Goal: Connect with others: Connect with others

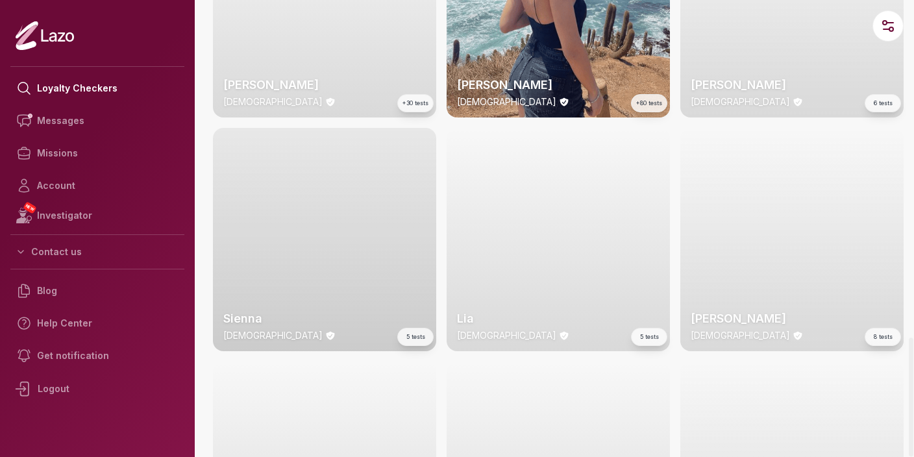
scroll to position [1534, 0]
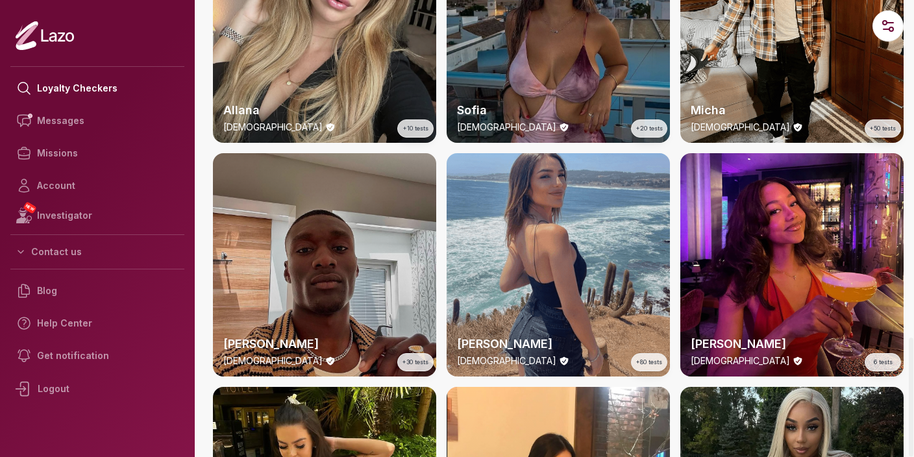
click at [543, 265] on div "Alba 25 y/o +80 tests" at bounding box center [557, 264] width 223 height 223
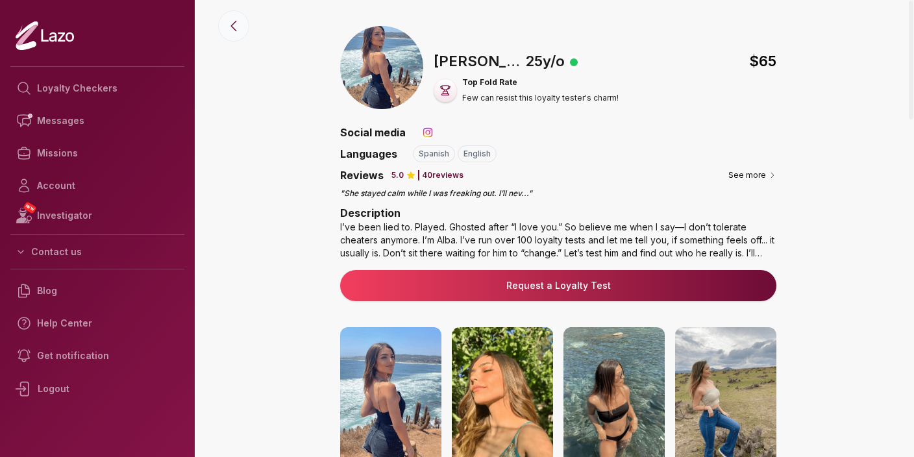
click at [234, 31] on icon at bounding box center [234, 26] width 16 height 16
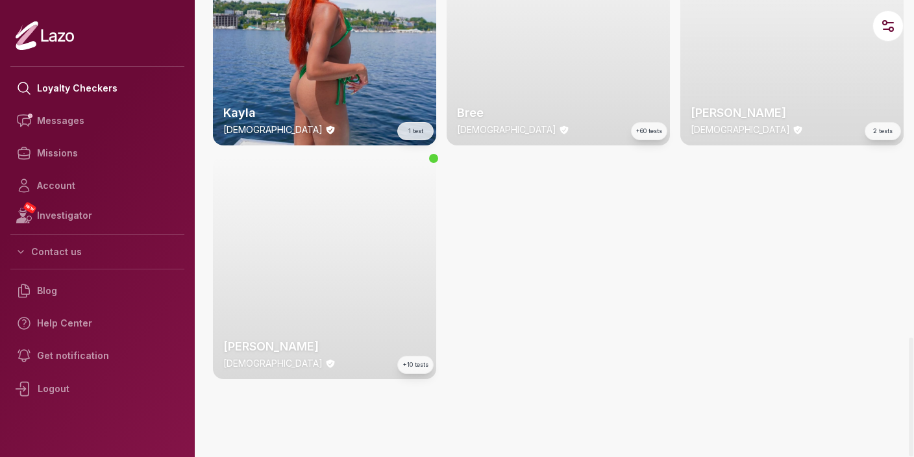
scroll to position [3868, 0]
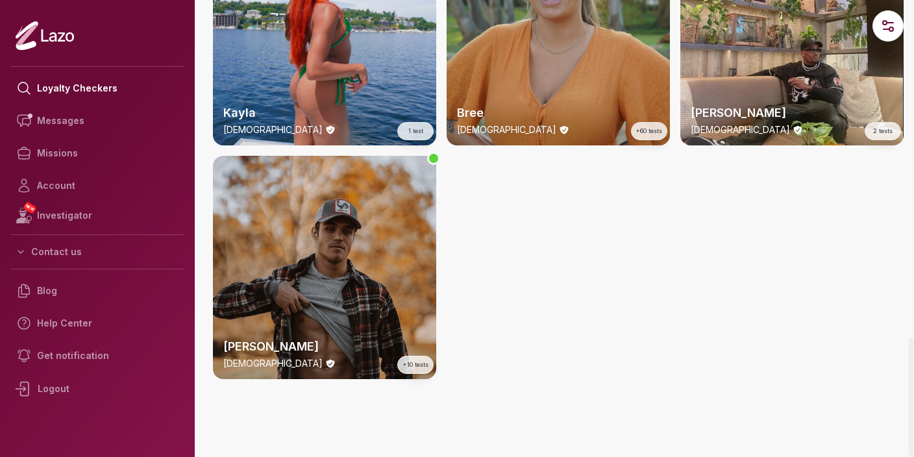
click at [330, 272] on div "Trevor 25 y/o +10 tests" at bounding box center [324, 267] width 223 height 223
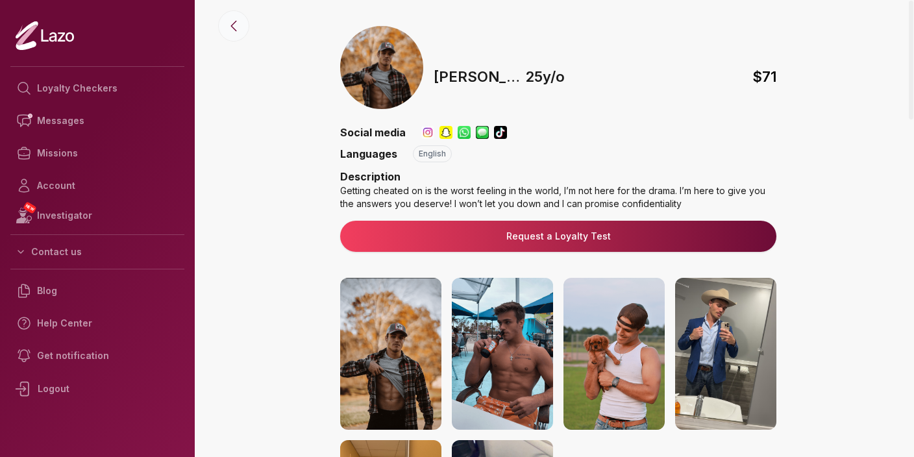
click at [228, 31] on icon at bounding box center [234, 26] width 16 height 16
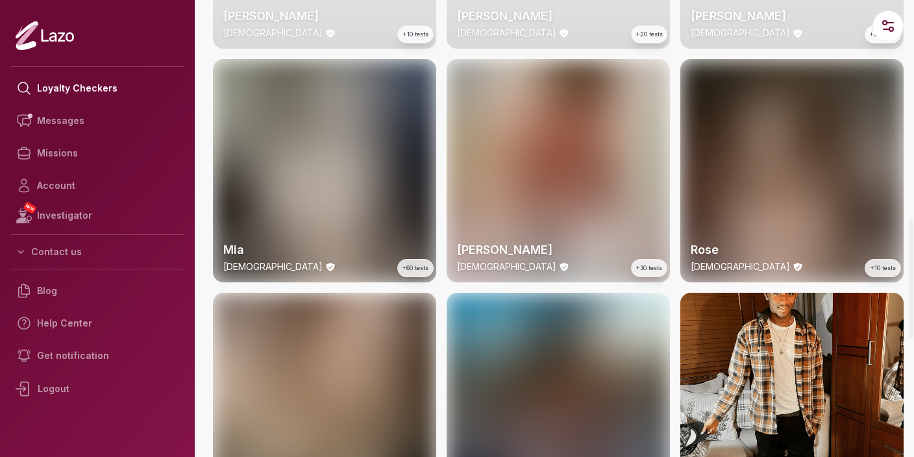
scroll to position [401, 0]
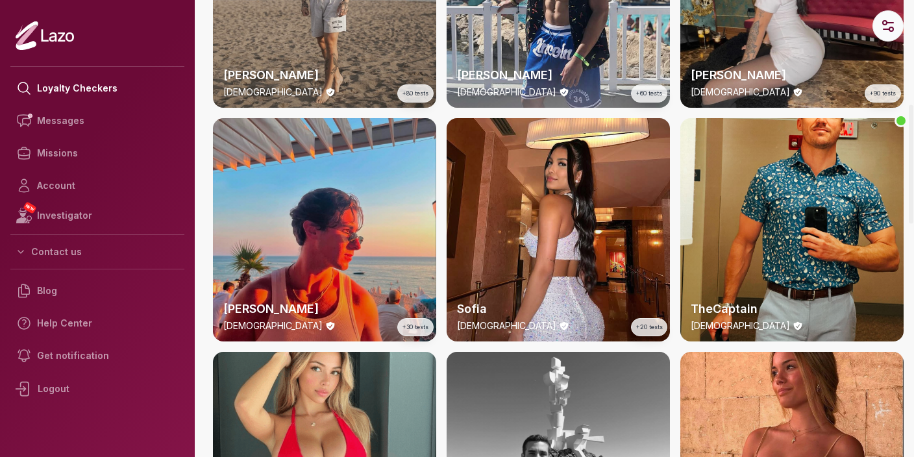
click at [888, 29] on icon "button" at bounding box center [886, 29] width 6 height 0
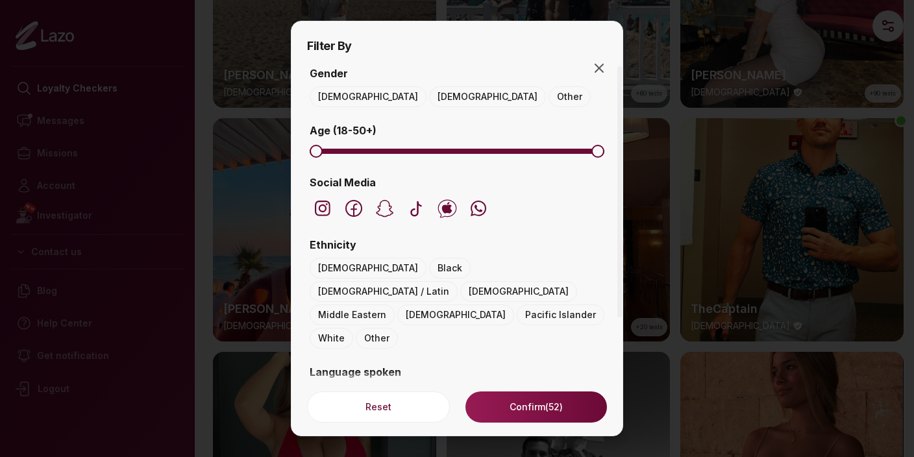
click at [330, 92] on button "Male" at bounding box center [368, 96] width 117 height 21
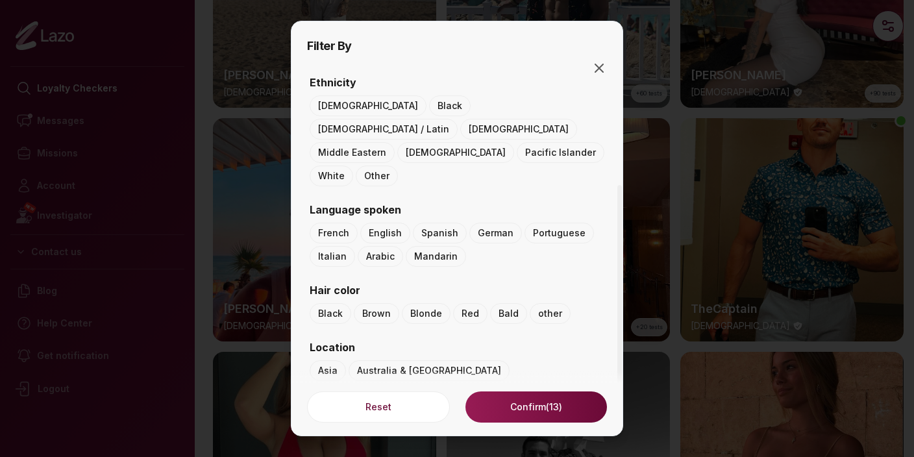
scroll to position [189, 0]
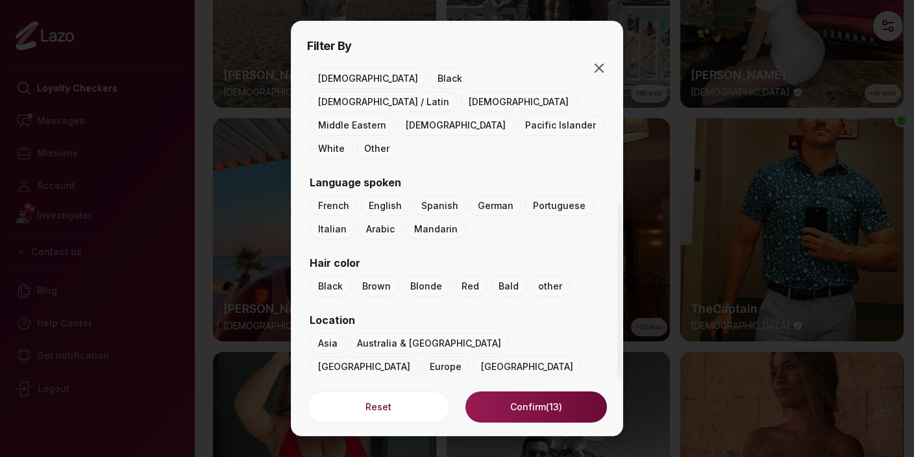
click at [437, 195] on button "Spanish" at bounding box center [440, 205] width 54 height 21
click at [523, 408] on button "Confirm (5)" at bounding box center [535, 406] width 141 height 31
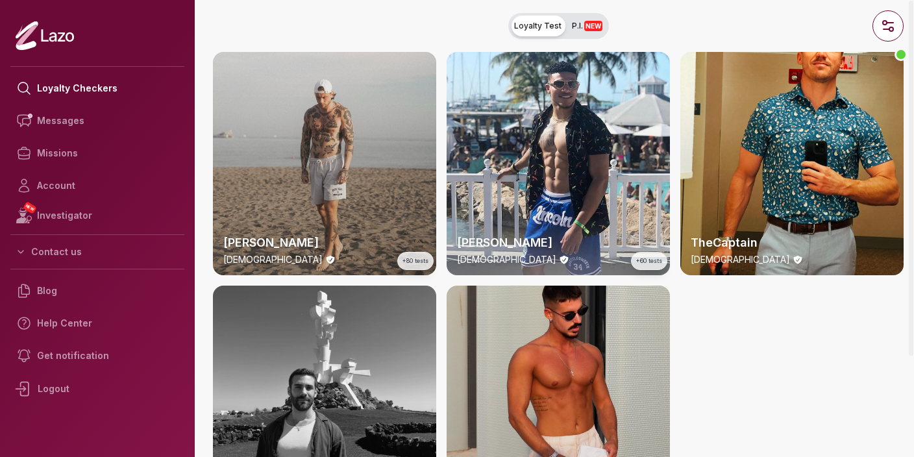
click at [350, 166] on div "Michael 34 y/o +80 tests" at bounding box center [324, 163] width 223 height 223
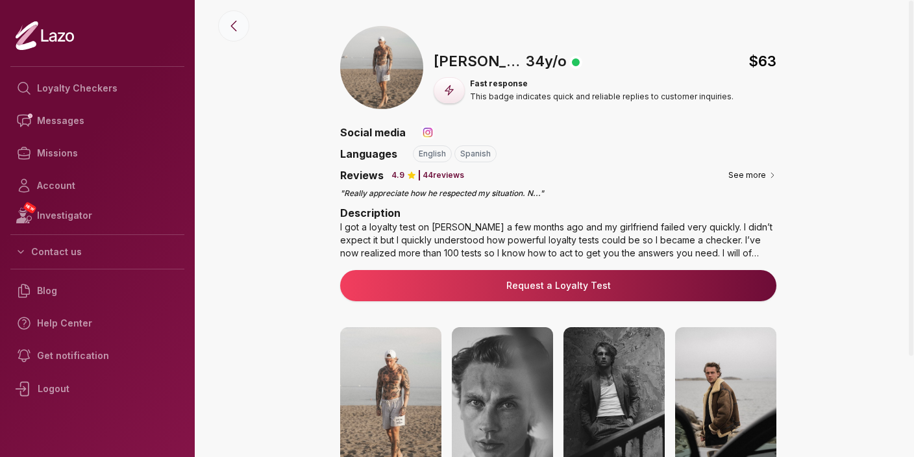
click at [223, 26] on button at bounding box center [233, 25] width 31 height 31
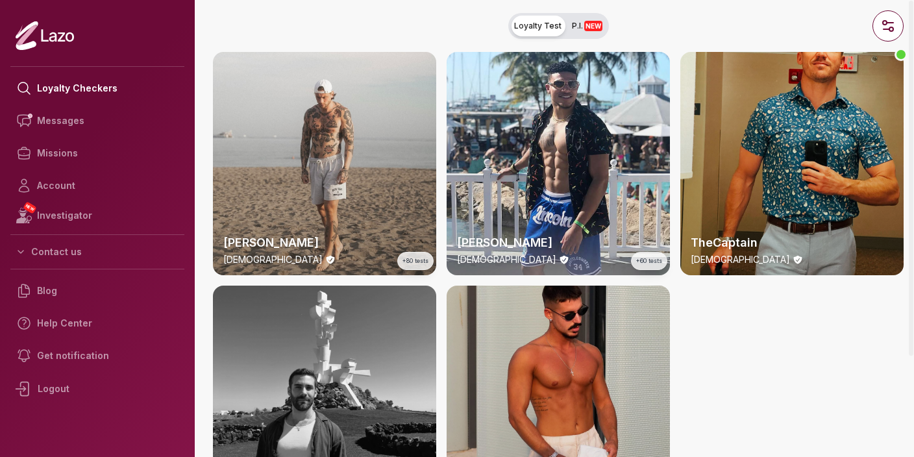
click at [812, 192] on div "TheCaptain 41 y/o" at bounding box center [791, 163] width 223 height 223
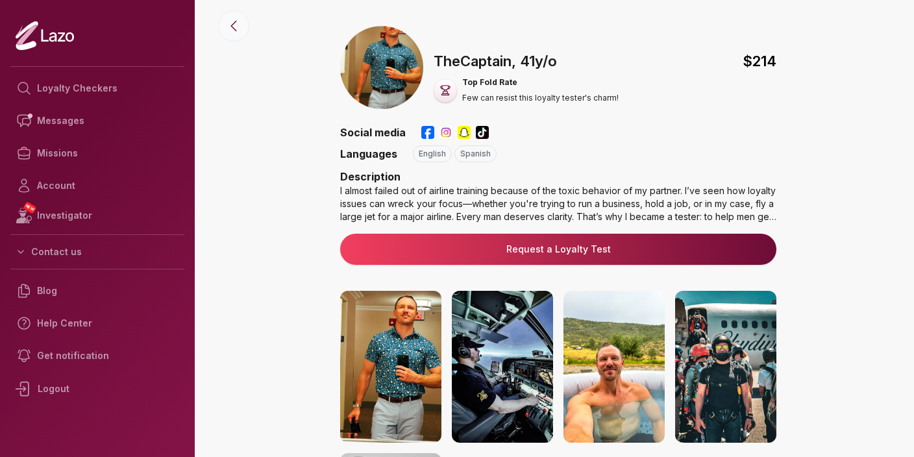
click at [236, 27] on icon at bounding box center [234, 26] width 16 height 16
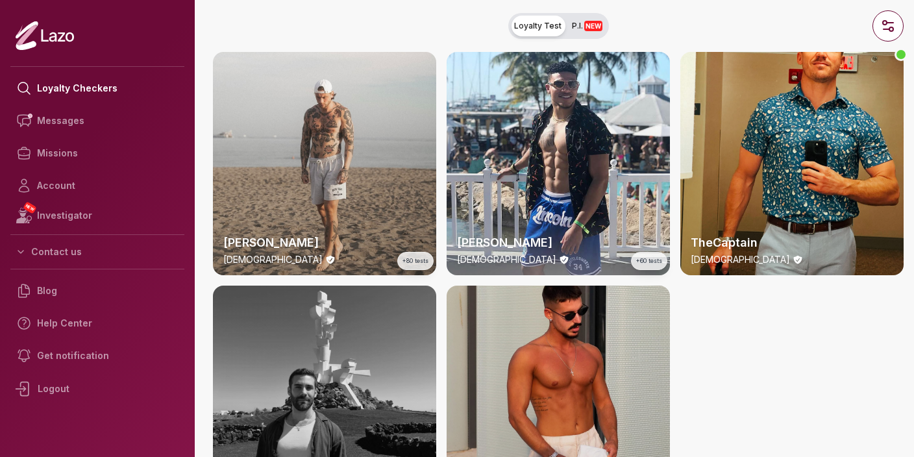
click at [312, 392] on div "Tiago 27 y/o +30 tests" at bounding box center [324, 397] width 223 height 223
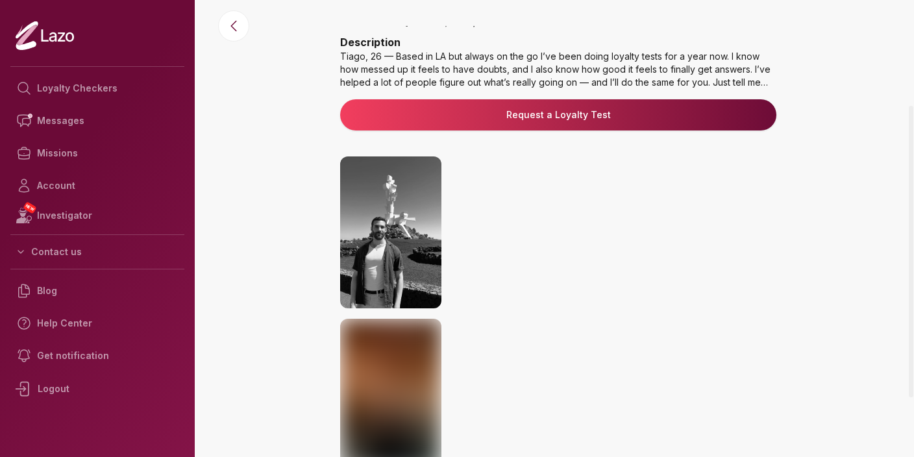
scroll to position [233, 0]
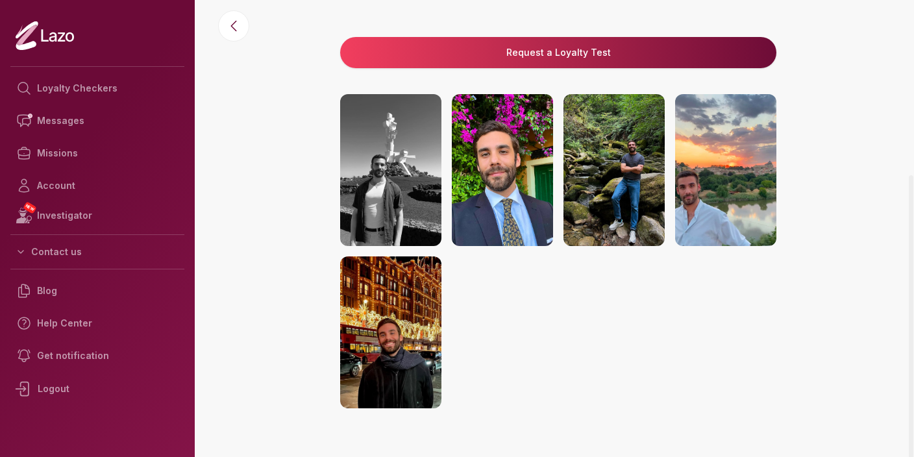
click at [392, 177] on img at bounding box center [390, 170] width 101 height 152
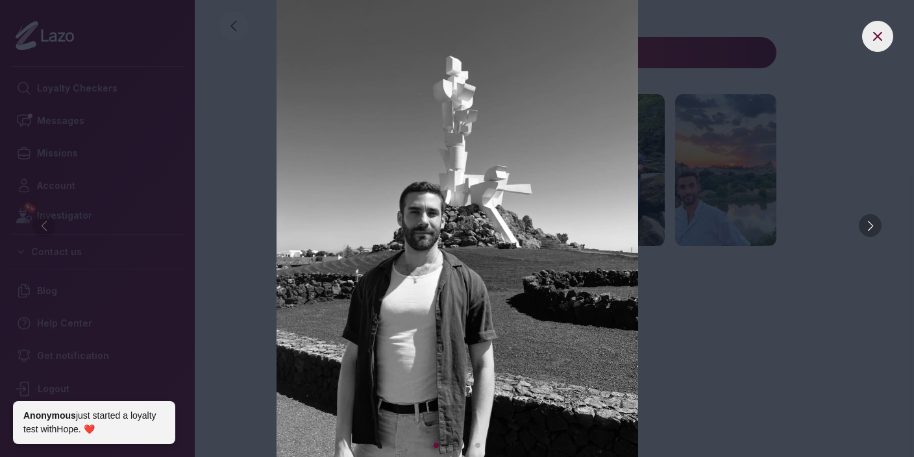
click at [883, 40] on icon at bounding box center [878, 37] width 16 height 16
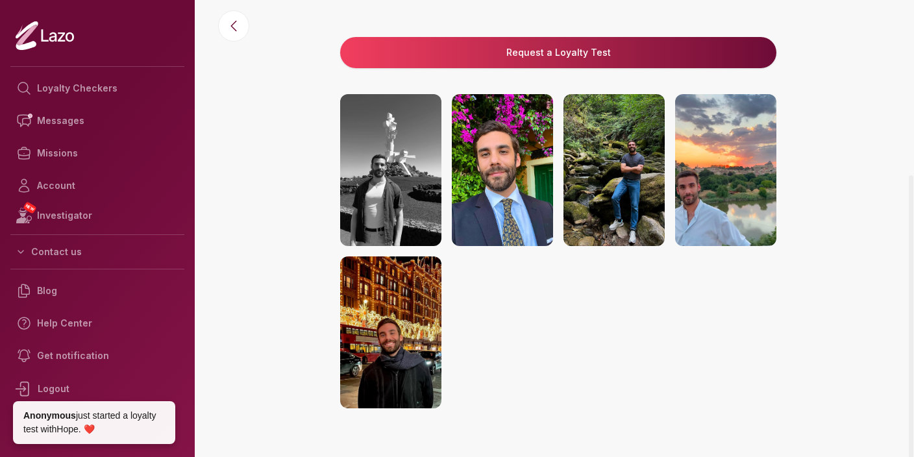
click at [513, 166] on img at bounding box center [502, 170] width 101 height 152
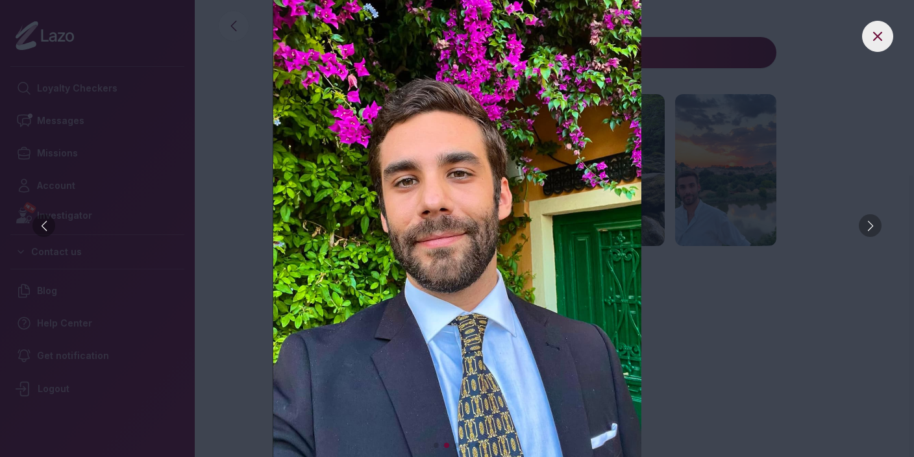
click at [875, 35] on icon at bounding box center [878, 37] width 16 height 16
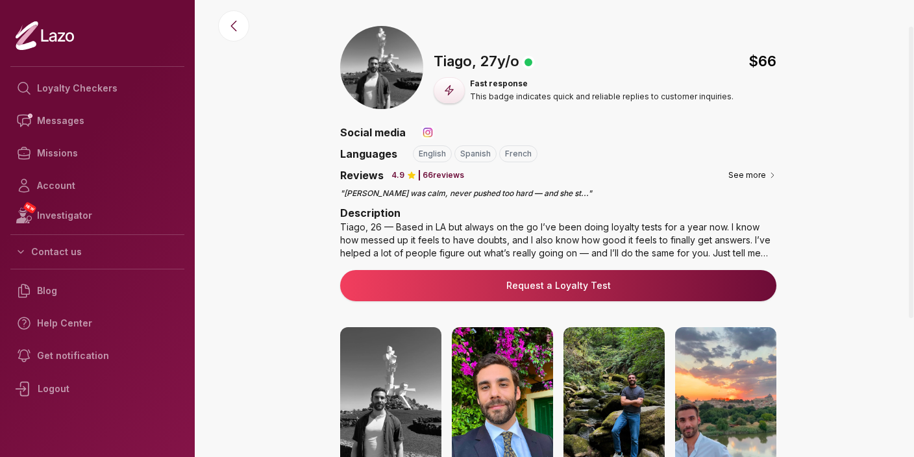
scroll to position [0, 0]
click at [234, 27] on icon at bounding box center [234, 26] width 16 height 16
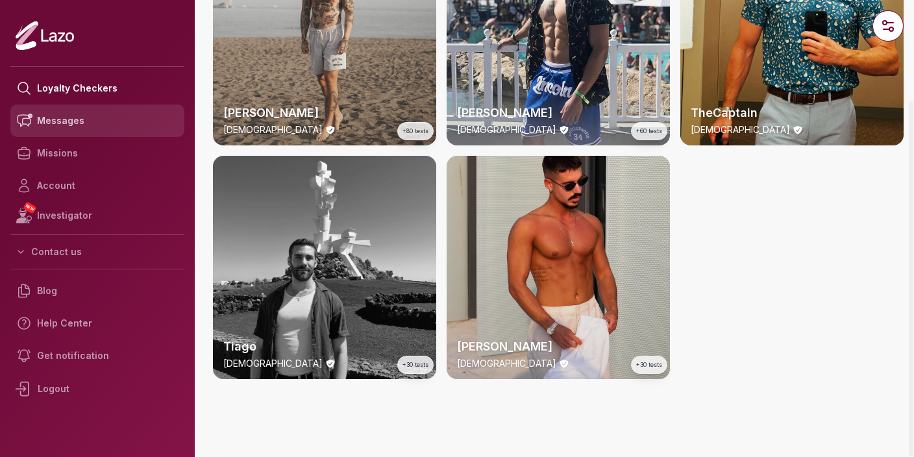
click at [56, 121] on link "Messages" at bounding box center [97, 120] width 174 height 32
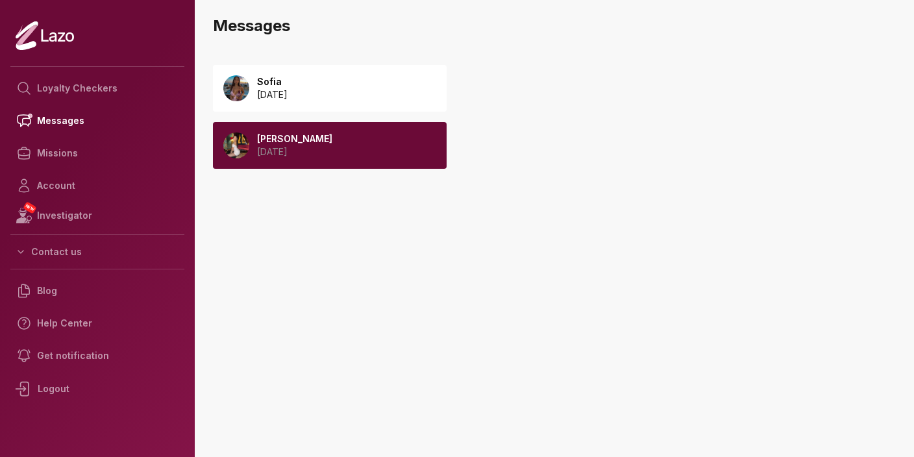
click at [375, 132] on div "[PERSON_NAME] [DATE]" at bounding box center [330, 145] width 234 height 47
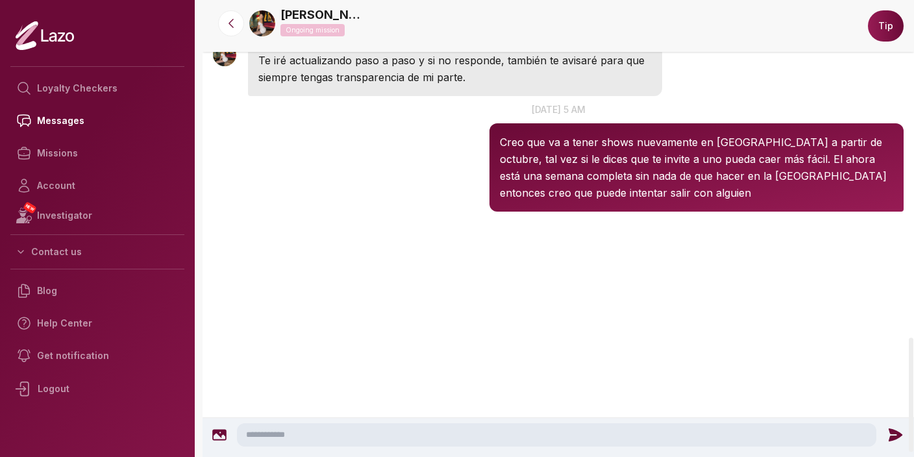
scroll to position [1232, 0]
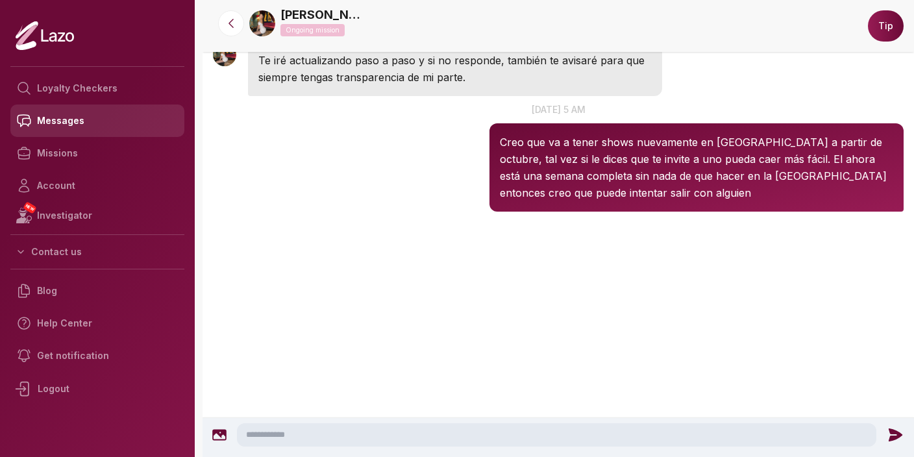
click at [81, 122] on link "Messages" at bounding box center [97, 120] width 174 height 32
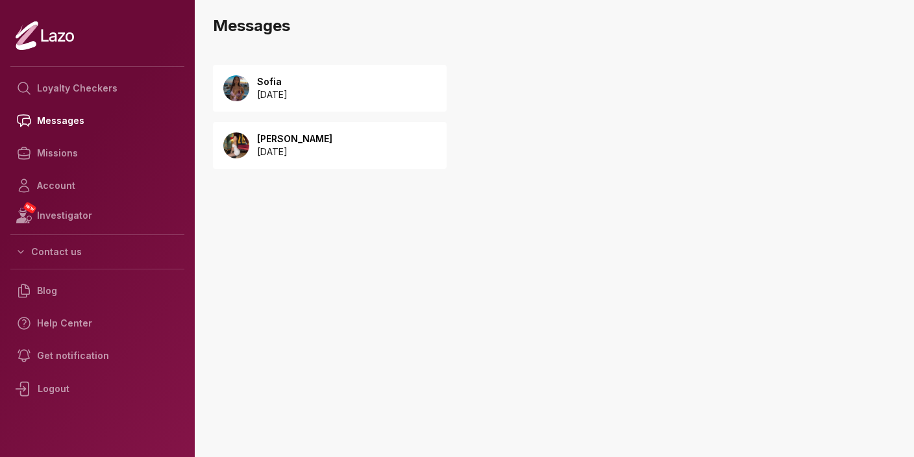
click at [333, 93] on div "Sofia 2025 August 22" at bounding box center [330, 88] width 234 height 47
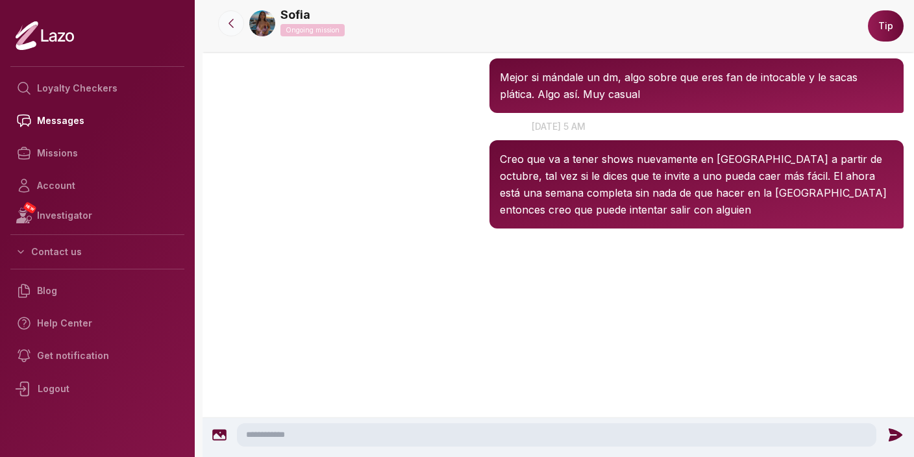
scroll to position [1105, 0]
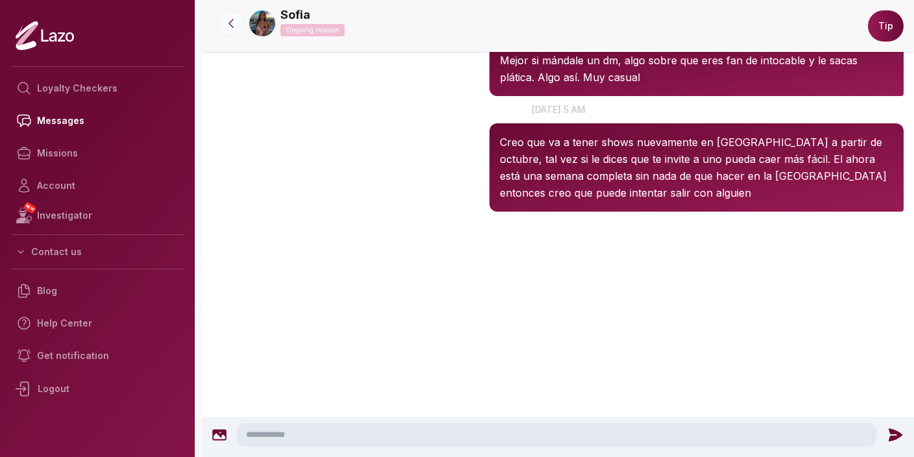
click at [234, 25] on icon at bounding box center [231, 23] width 13 height 13
